Goal: Task Accomplishment & Management: Use online tool/utility

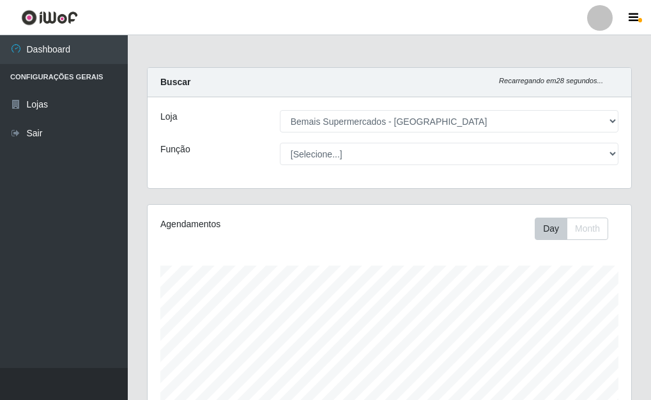
select select "249"
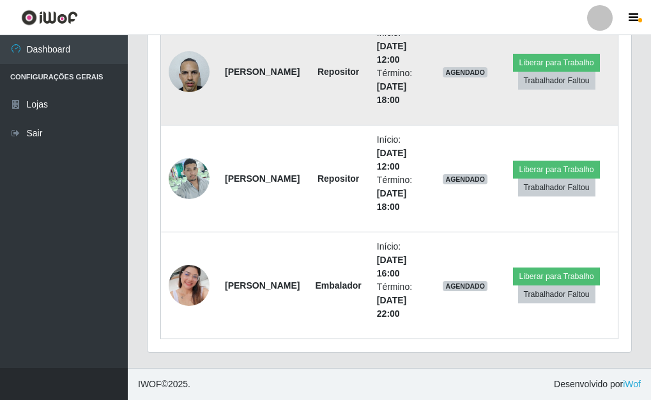
scroll to position [478, 0]
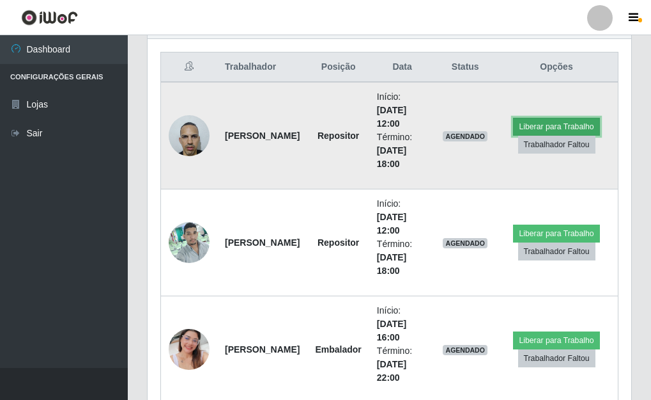
click at [548, 125] on button "Liberar para Trabalho" at bounding box center [556, 127] width 86 height 18
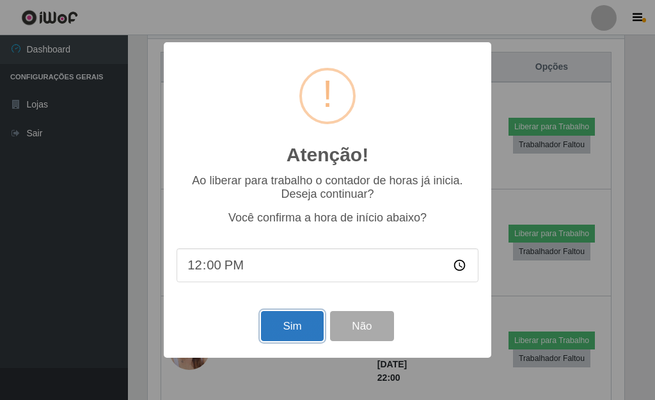
click at [306, 329] on button "Sim" at bounding box center [292, 326] width 62 height 30
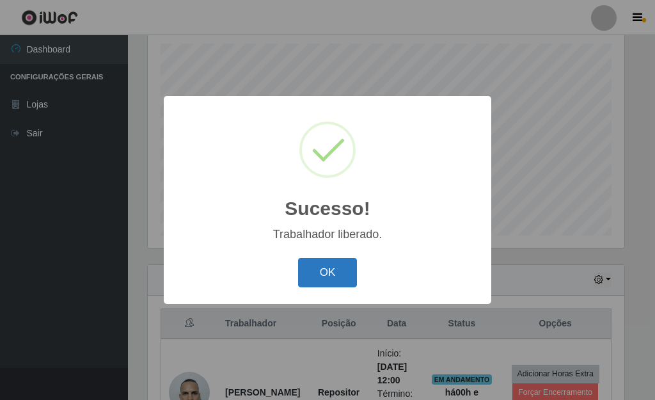
click at [333, 276] on button "OK" at bounding box center [327, 273] width 59 height 30
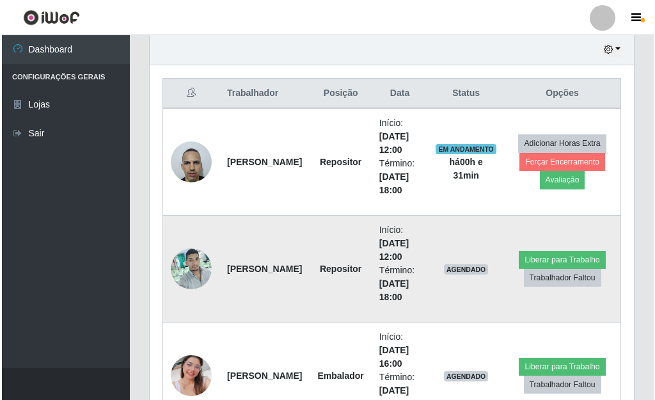
scroll to position [478, 0]
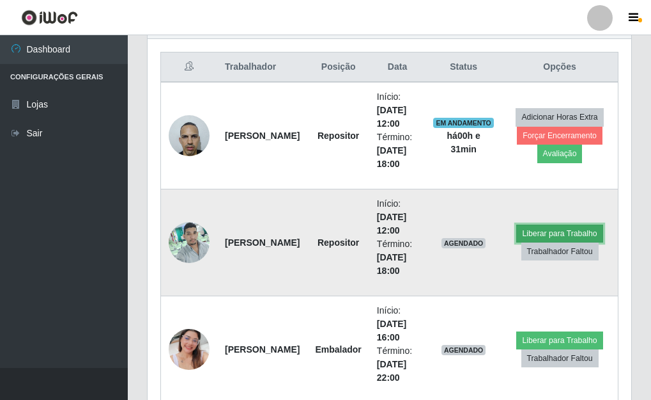
click at [534, 235] on button "Liberar para Trabalho" at bounding box center [560, 233] width 86 height 18
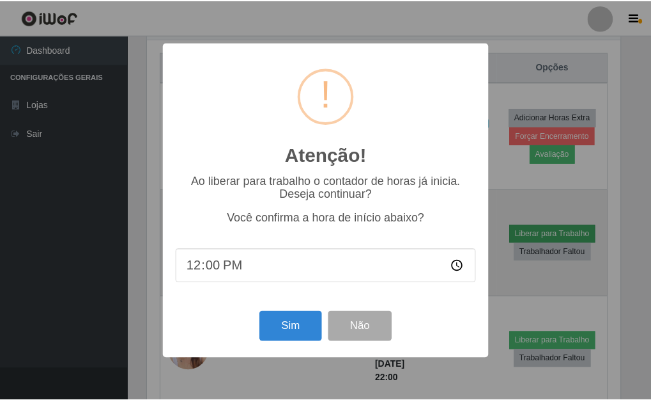
scroll to position [265, 476]
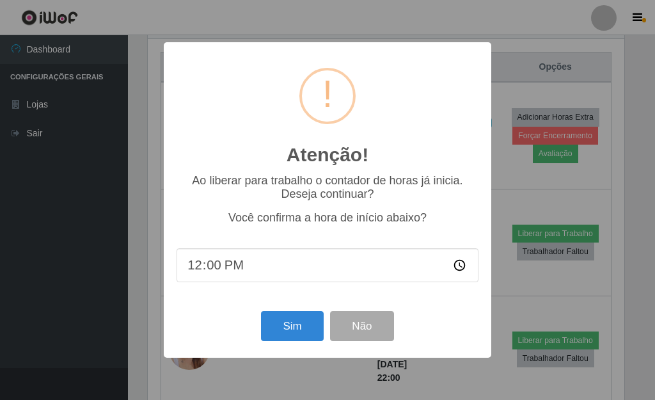
click at [222, 270] on input "12:00" at bounding box center [327, 265] width 302 height 34
click at [204, 266] on input "12:00" at bounding box center [327, 265] width 302 height 34
click at [205, 266] on input "12:00" at bounding box center [327, 265] width 302 height 34
type input "12:30"
click at [285, 322] on button "Sim" at bounding box center [292, 326] width 62 height 30
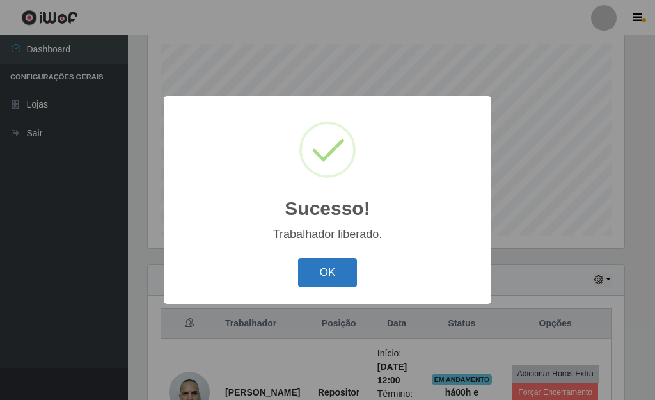
click at [327, 272] on button "OK" at bounding box center [327, 273] width 59 height 30
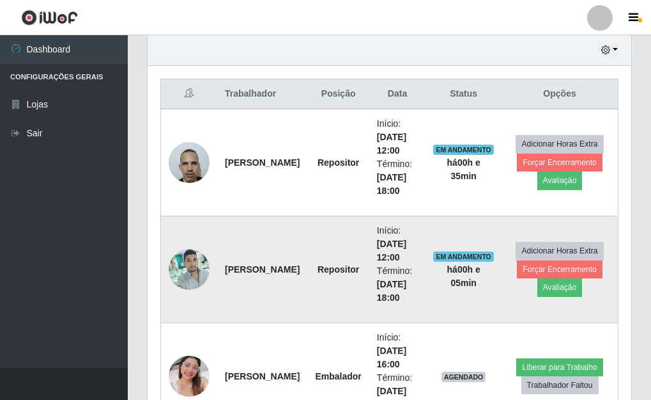
scroll to position [478, 0]
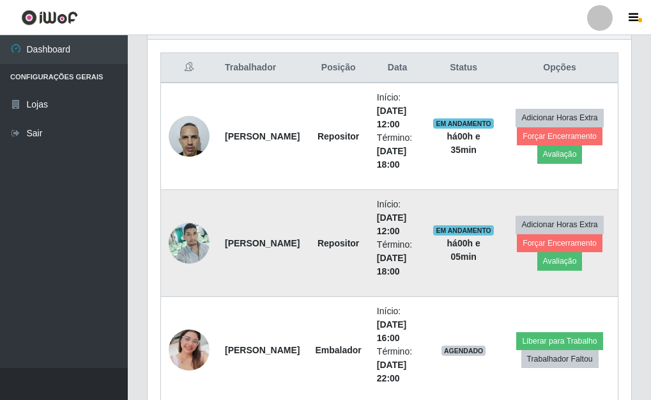
click at [191, 244] on img at bounding box center [189, 242] width 41 height 54
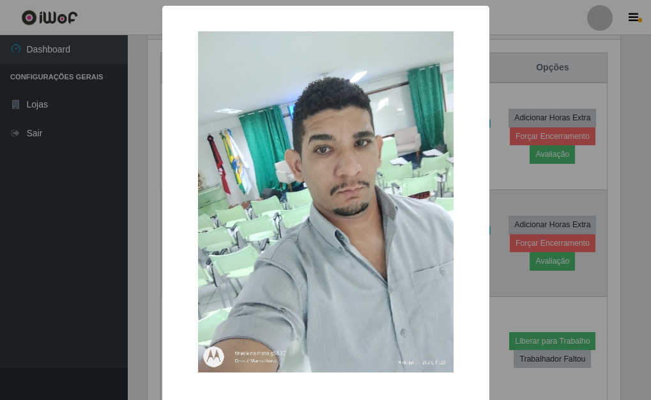
scroll to position [265, 476]
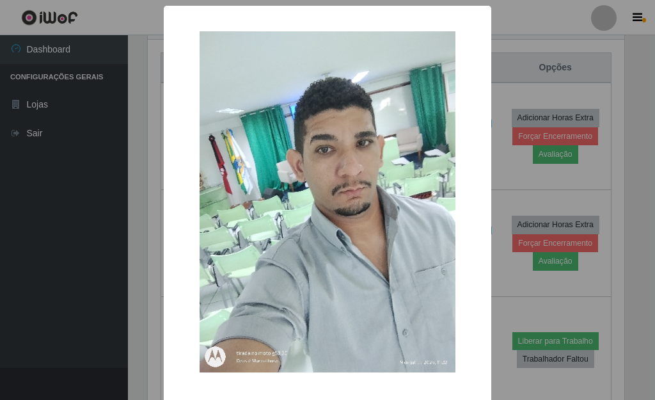
drag, startPoint x: 510, startPoint y: 210, endPoint x: 504, endPoint y: 200, distance: 10.9
click at [508, 204] on div "× OK Cancel" at bounding box center [327, 200] width 655 height 400
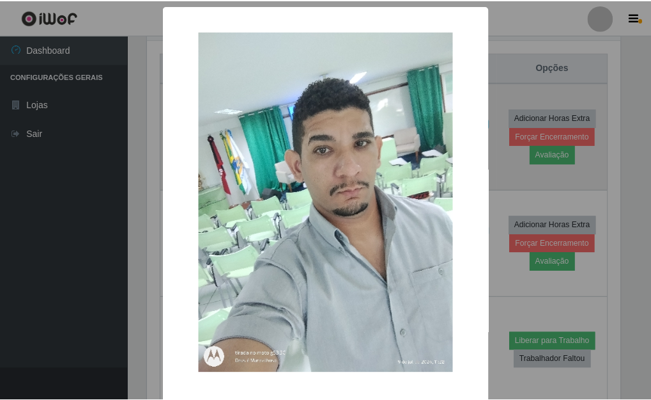
scroll to position [265, 484]
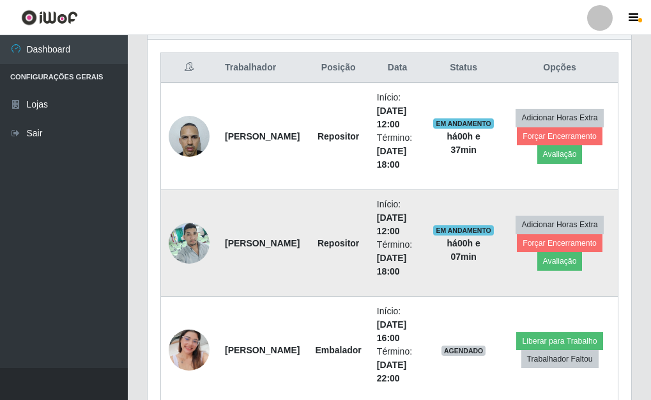
click at [192, 247] on img at bounding box center [189, 242] width 41 height 54
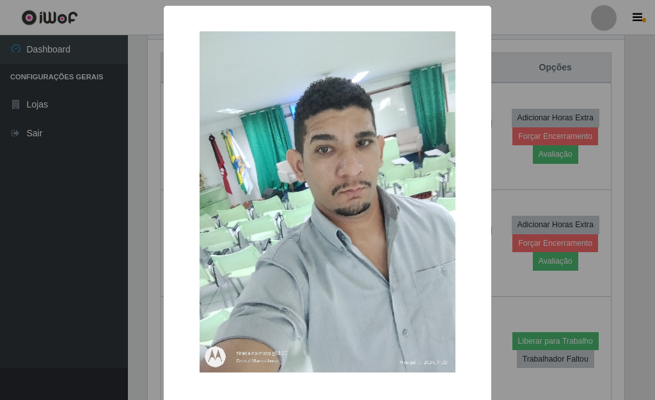
click at [496, 272] on div "× OK Cancel" at bounding box center [327, 200] width 655 height 400
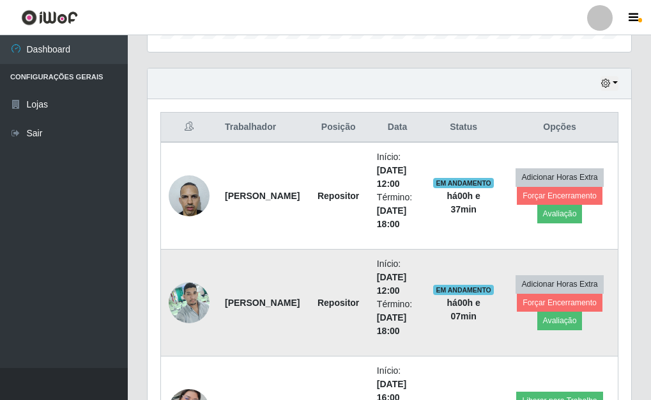
scroll to position [414, 0]
